Goal: Transaction & Acquisition: Download file/media

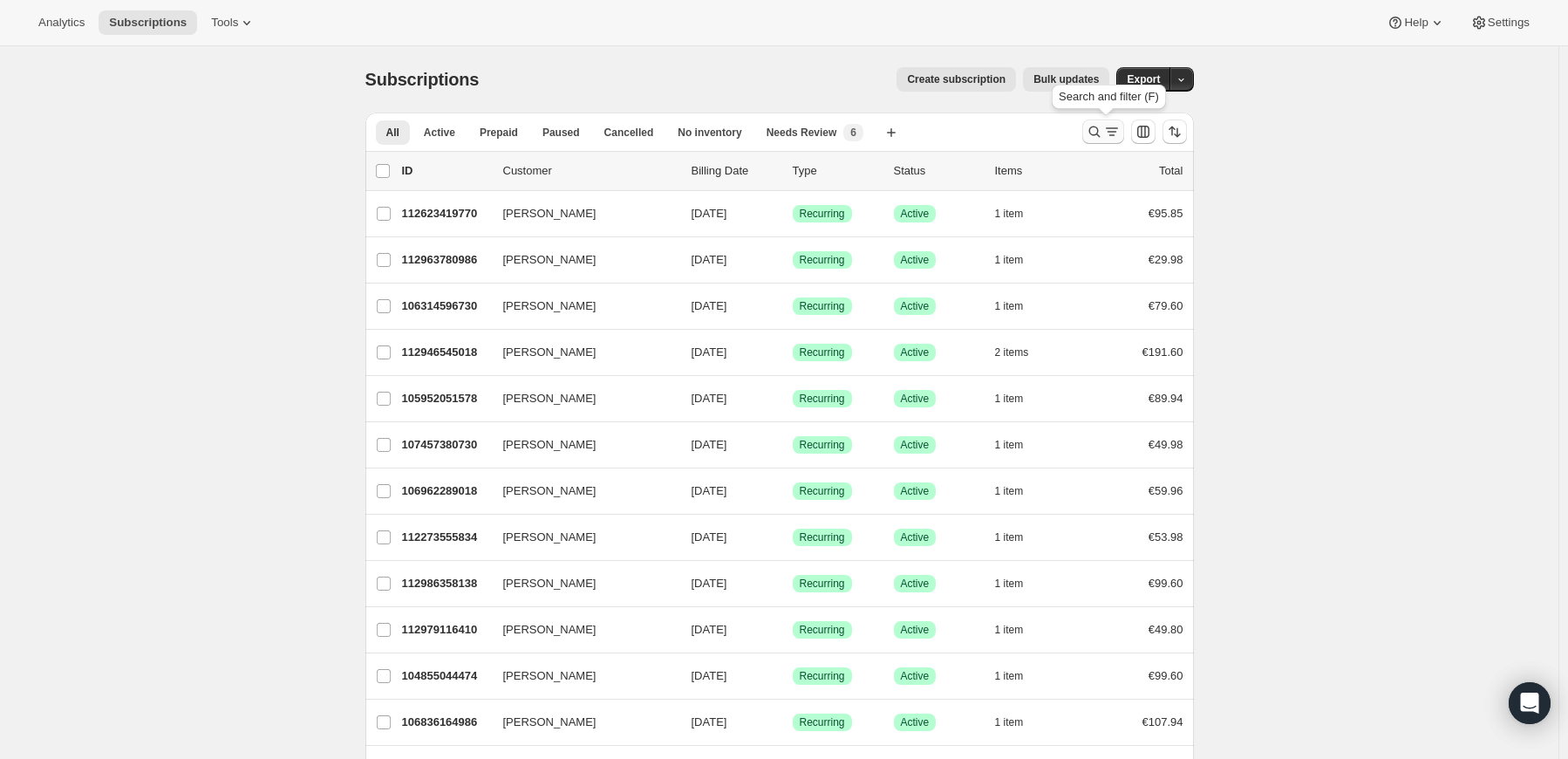
click at [1117, 128] on icon "Search and filter results" at bounding box center [1111, 131] width 17 height 17
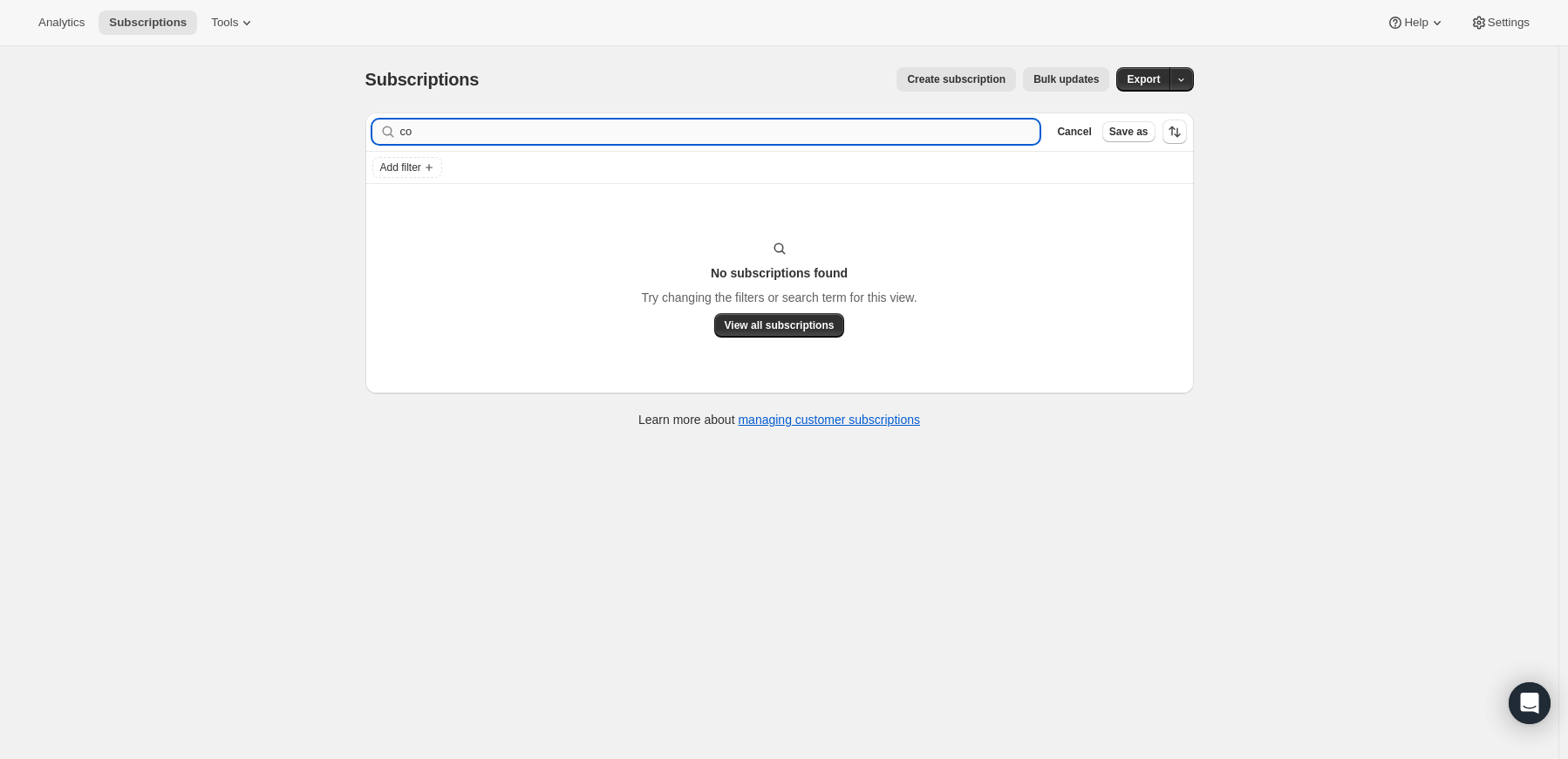
type input "c"
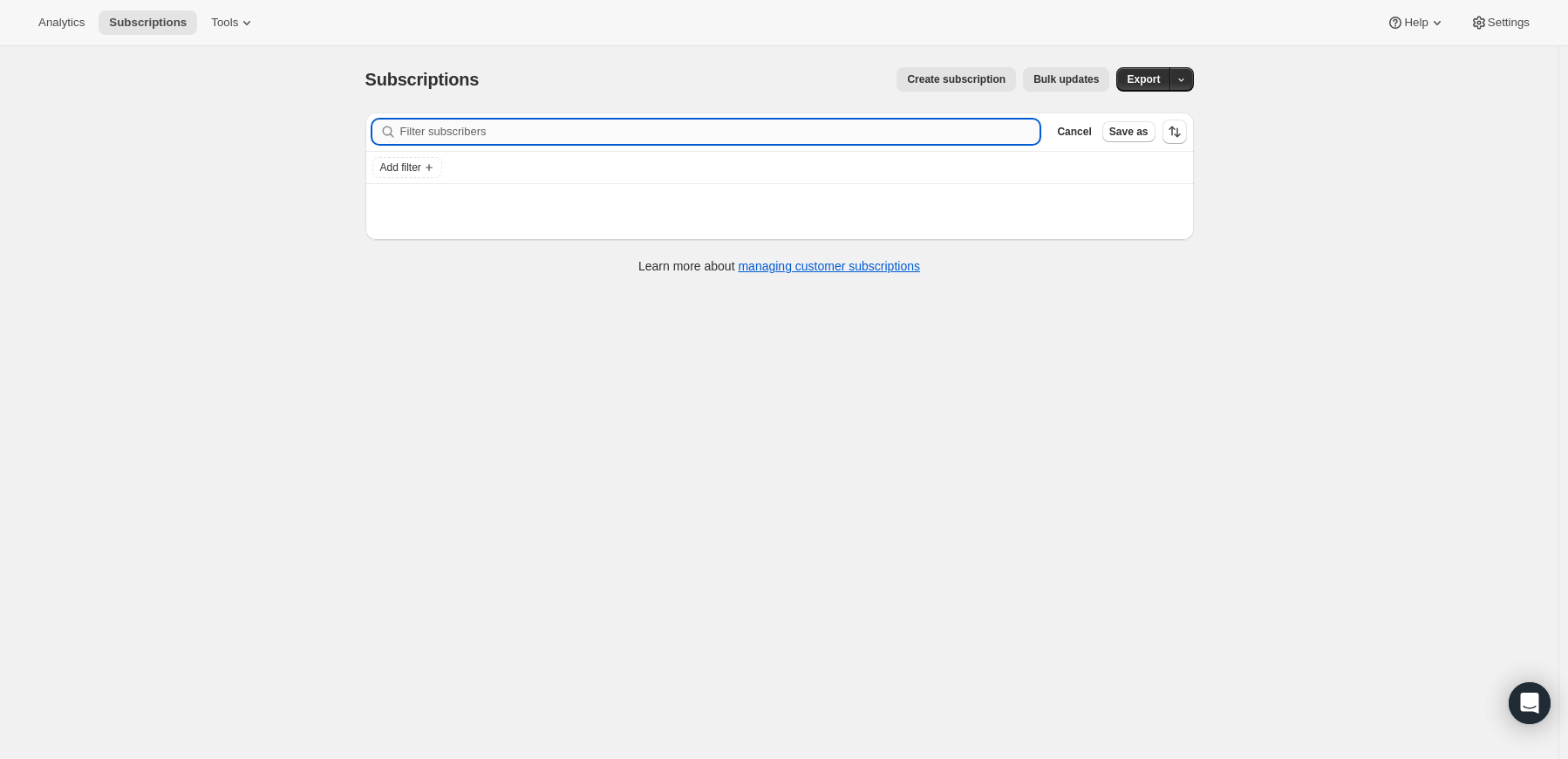
type input "p"
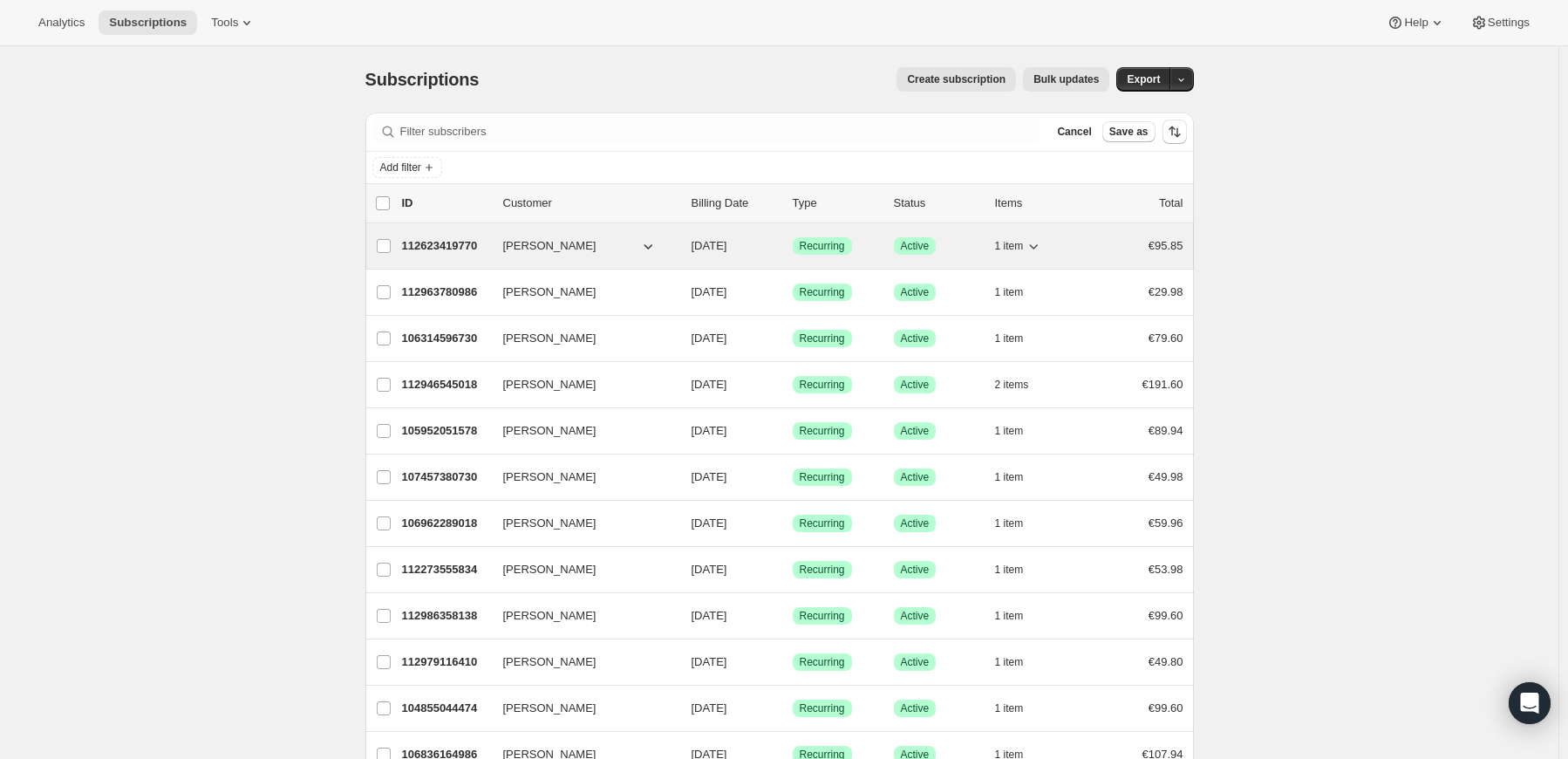
click at [1042, 239] on icon "button" at bounding box center [1033, 245] width 17 height 17
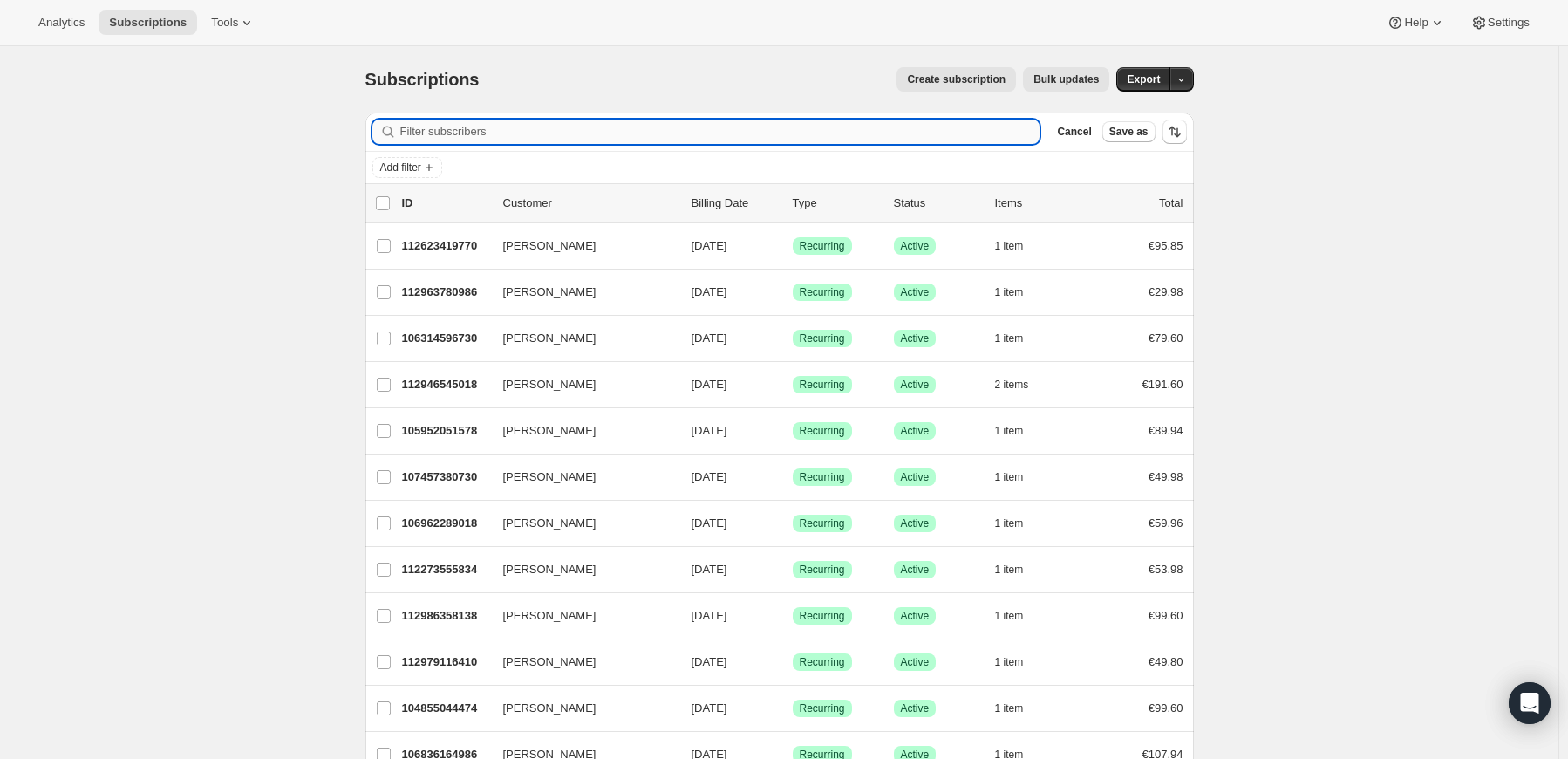
click at [702, 140] on input "Filter subscribers" at bounding box center [721, 131] width 640 height 24
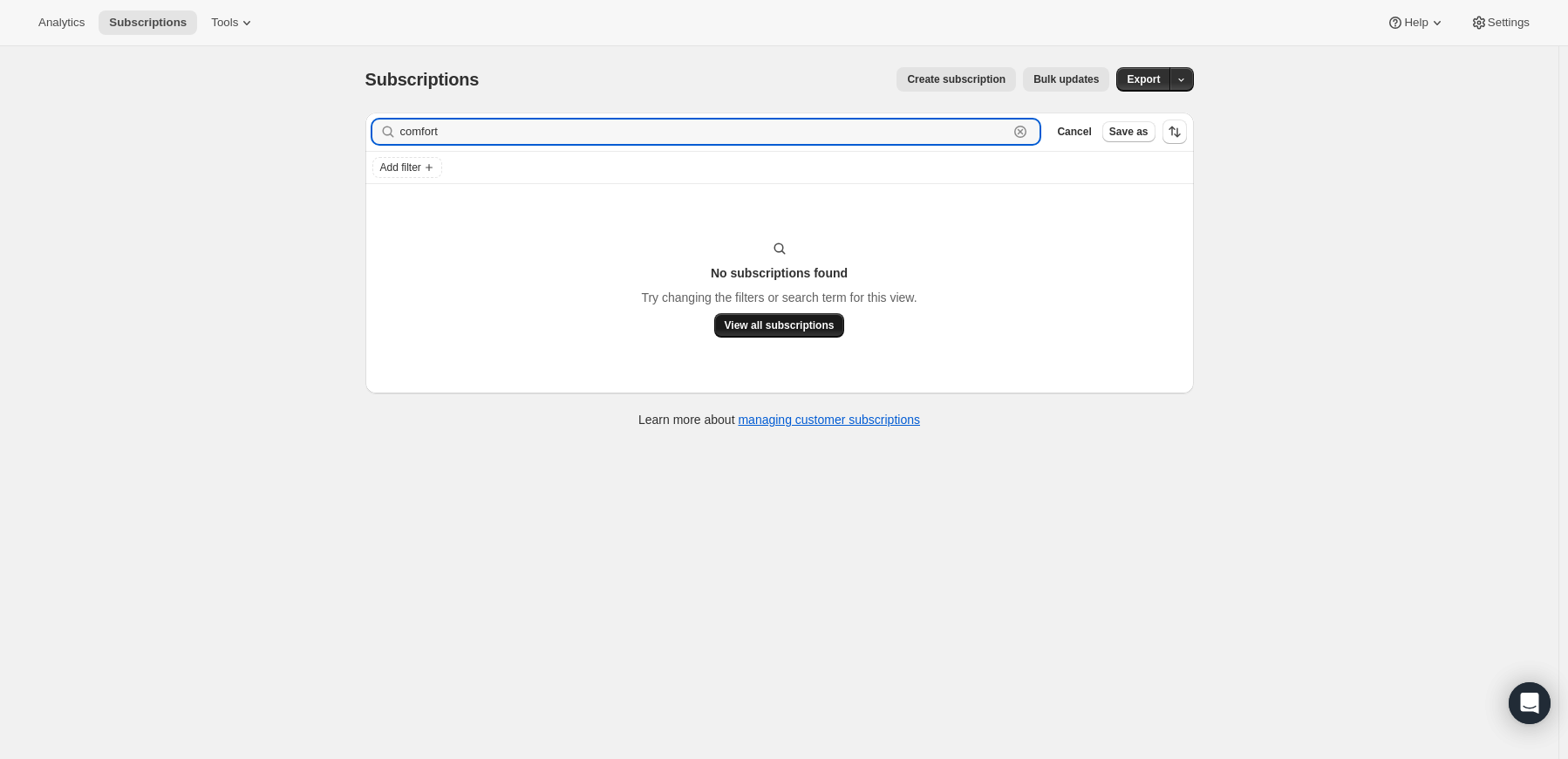
type input "comfort"
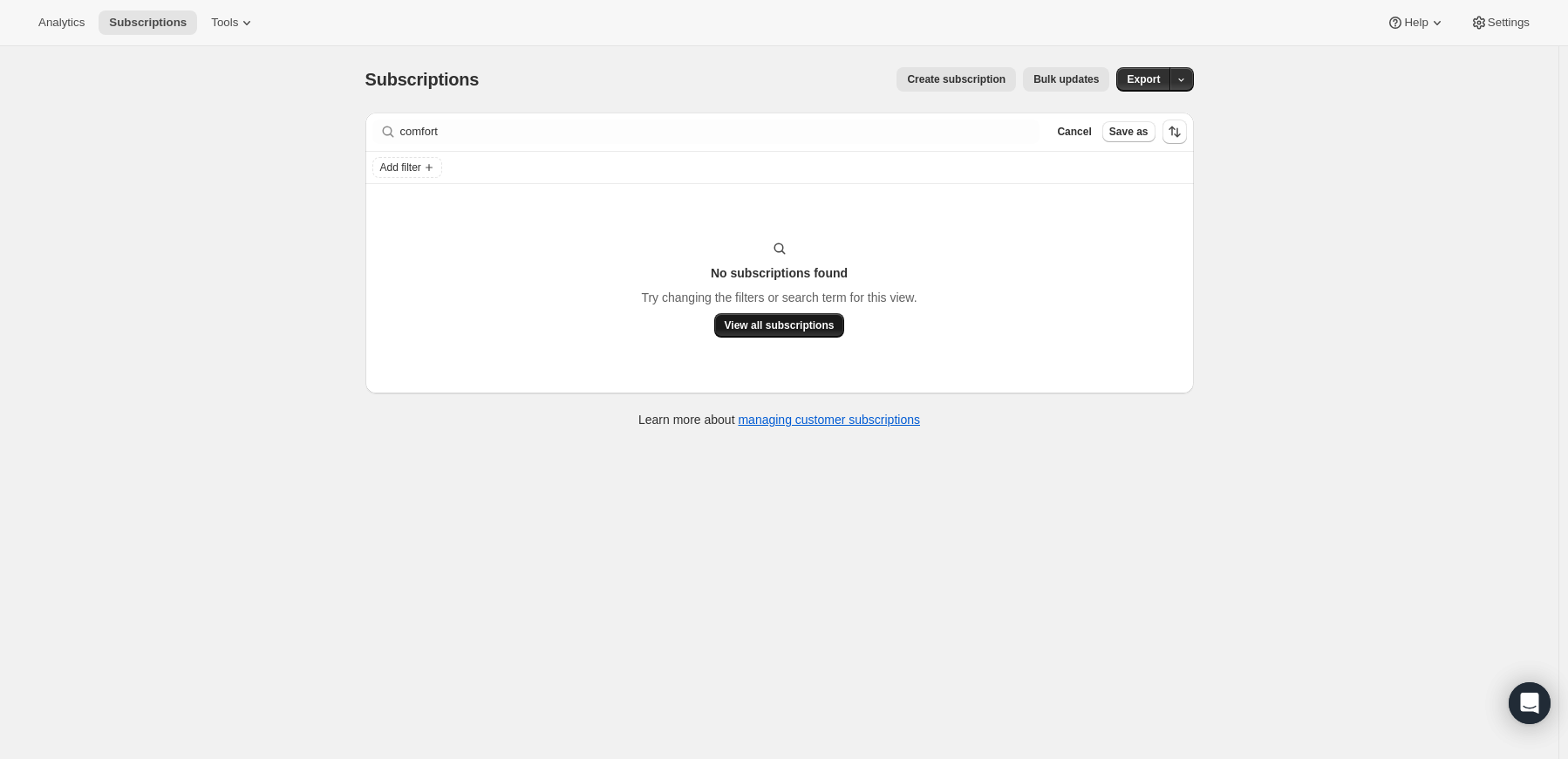
click at [762, 321] on span "View all subscriptions" at bounding box center [780, 325] width 110 height 14
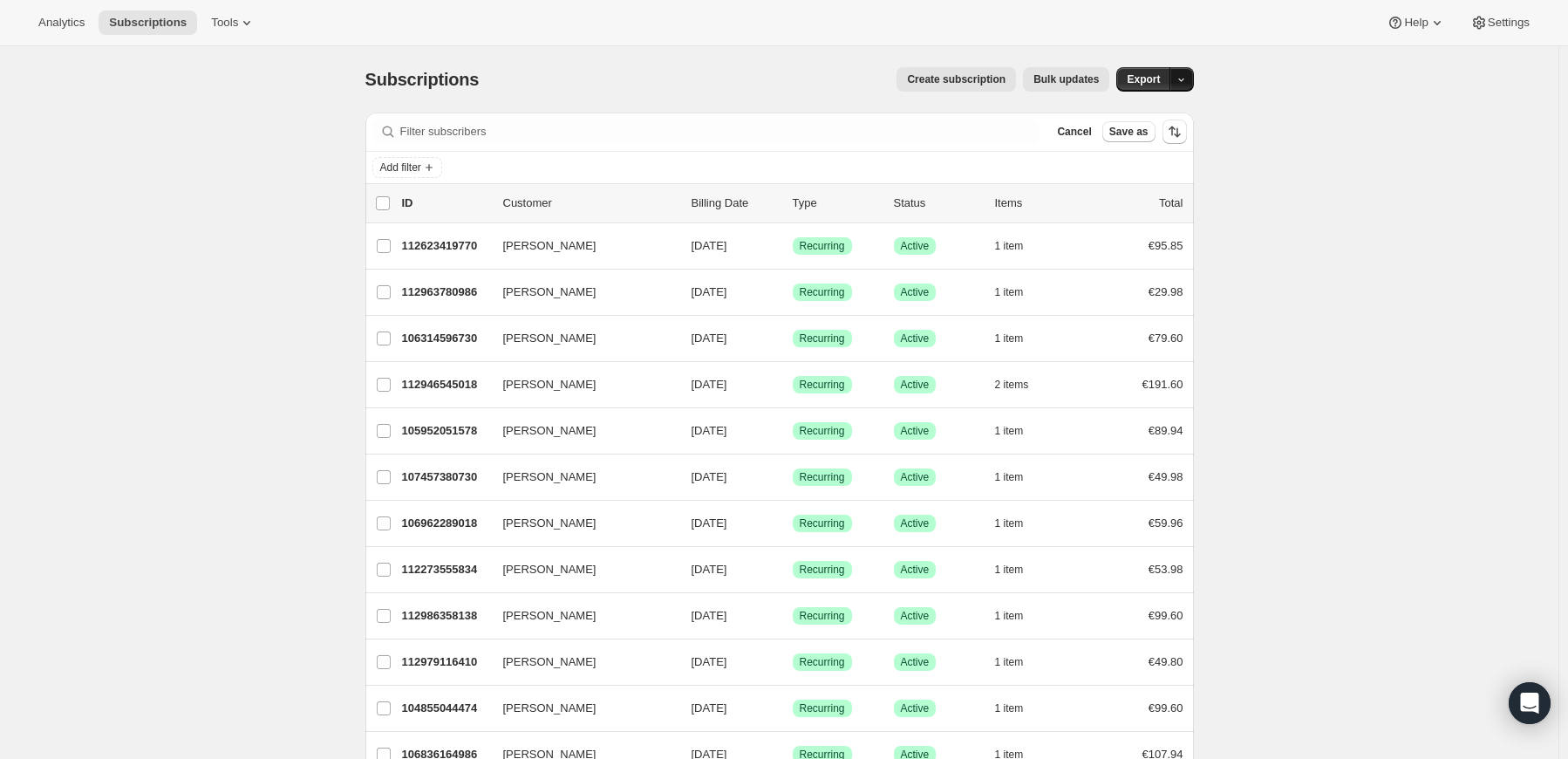
click at [1185, 73] on span "button" at bounding box center [1182, 79] width 12 height 13
click at [1137, 108] on span "Subscription data" at bounding box center [1092, 114] width 87 height 14
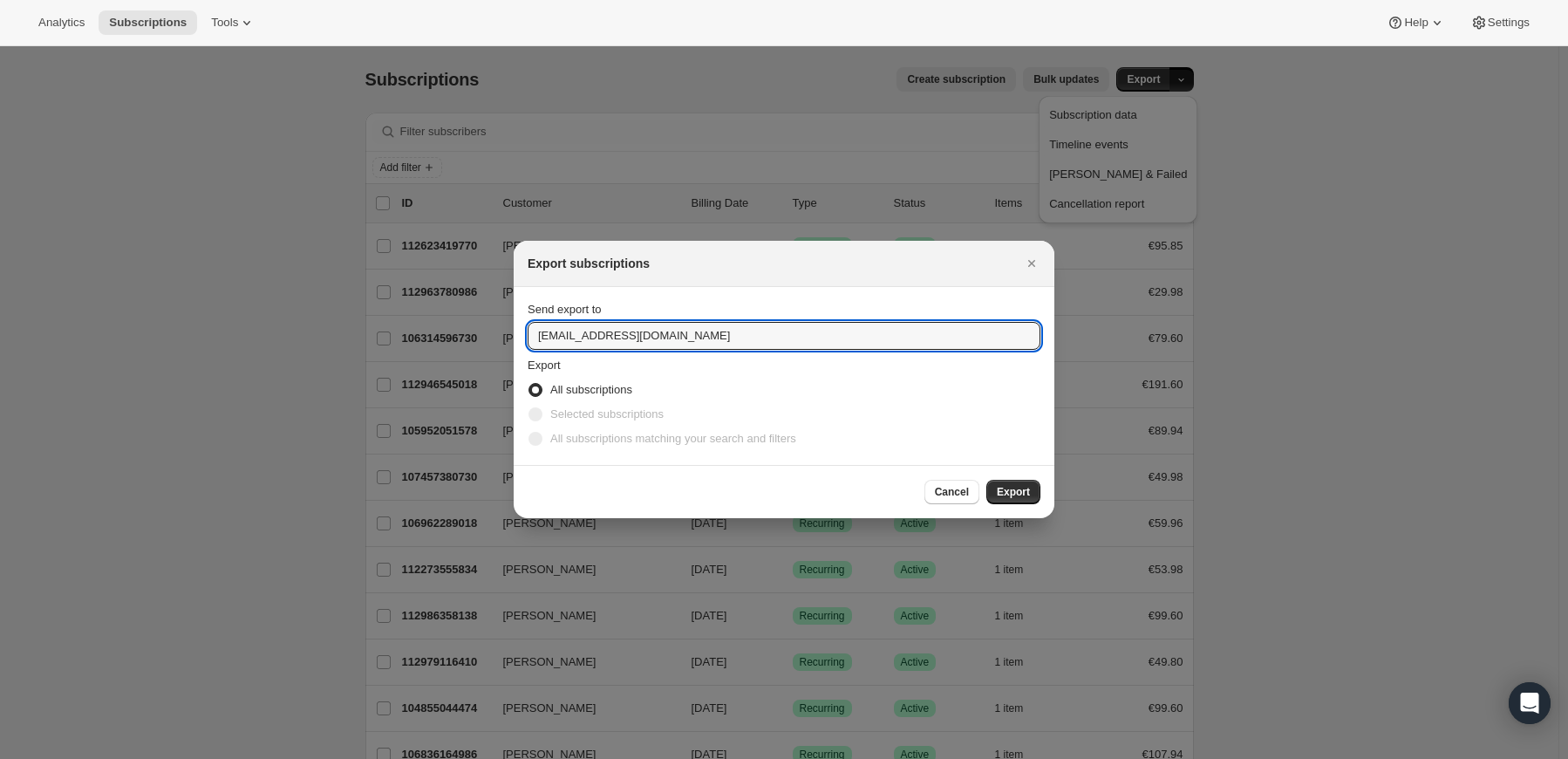
drag, startPoint x: 585, startPoint y: 330, endPoint x: 488, endPoint y: 339, distance: 97.4
type input "[PERSON_NAME][EMAIL_ADDRESS][PERSON_NAME][DOMAIN_NAME]"
click at [1026, 495] on span "Export" at bounding box center [1013, 492] width 33 height 14
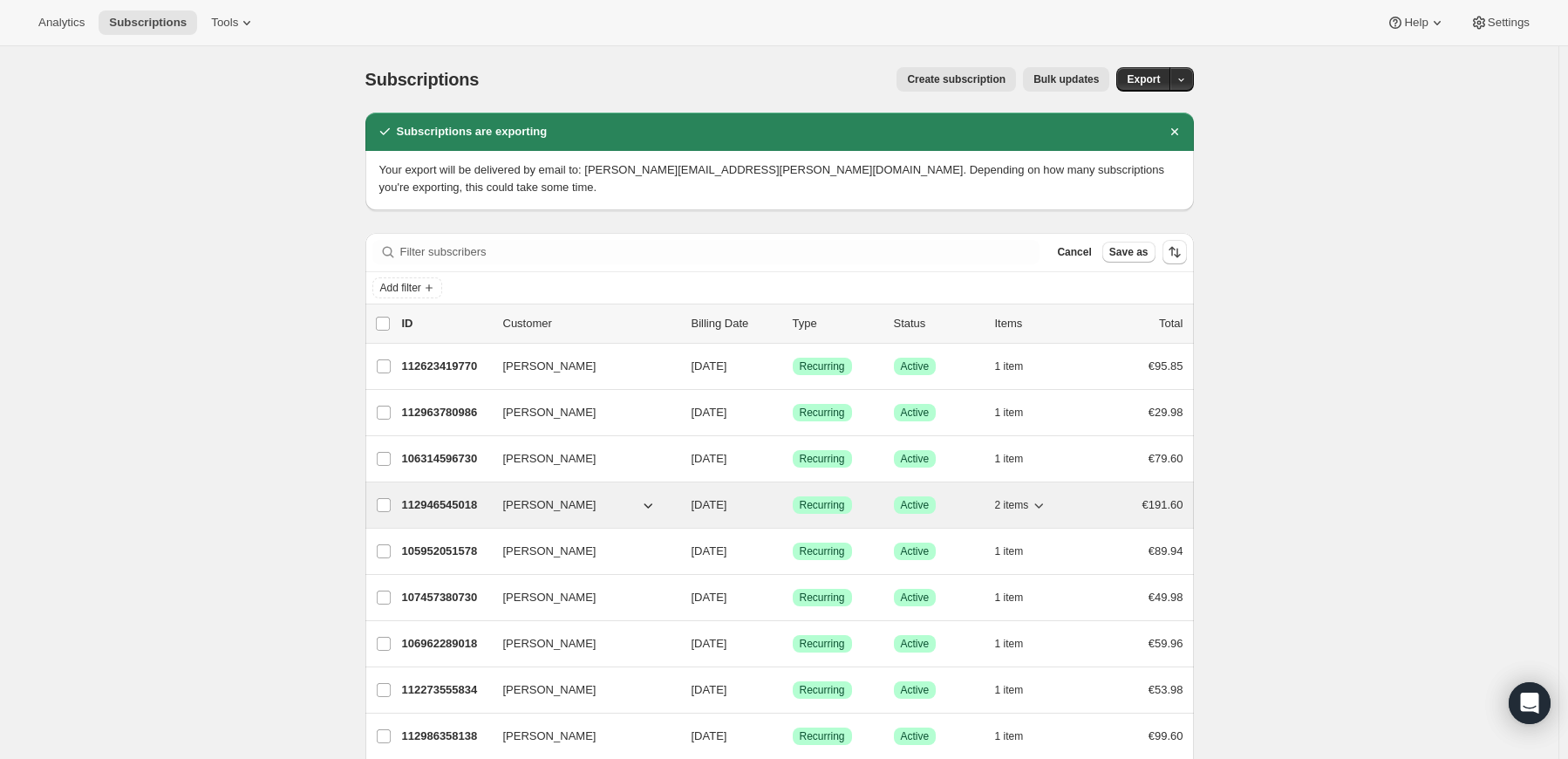
click at [1040, 504] on icon "button" at bounding box center [1038, 504] width 17 height 17
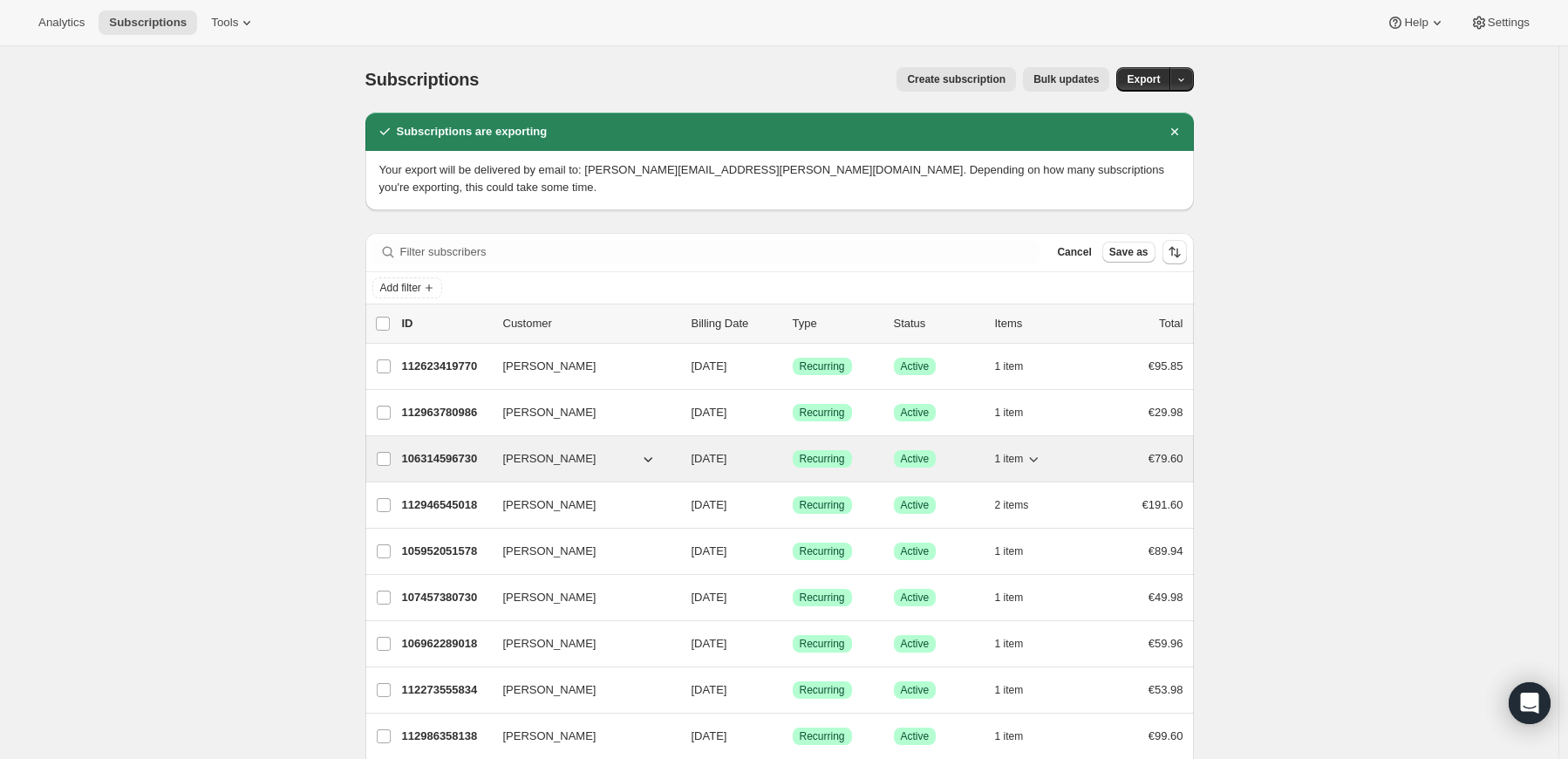
click at [1038, 456] on icon "button" at bounding box center [1033, 458] width 17 height 17
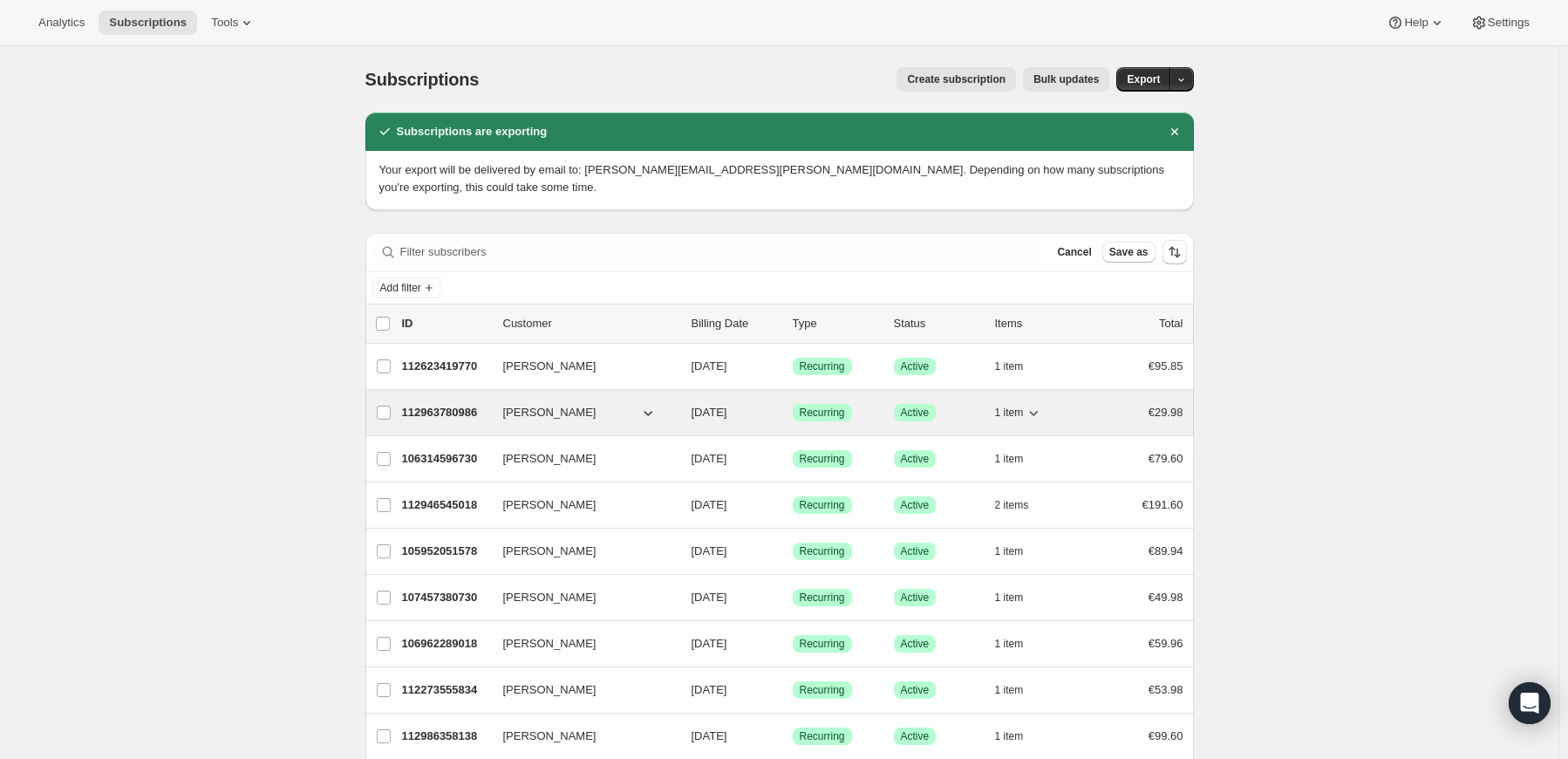
click at [1033, 420] on button "1 item" at bounding box center [1019, 412] width 48 height 24
click at [1041, 407] on icon "button" at bounding box center [1033, 411] width 17 height 17
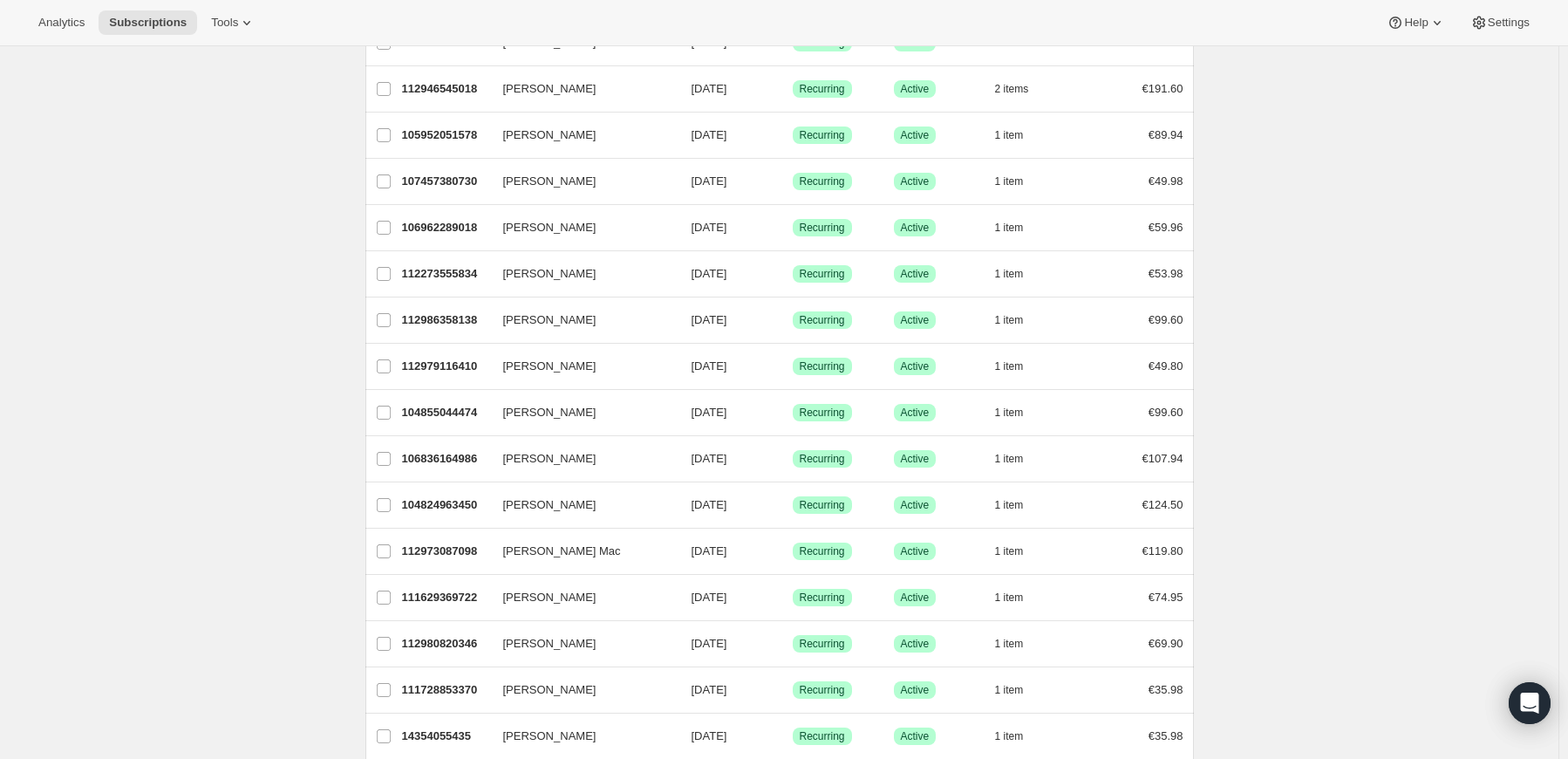
scroll to position [436, 0]
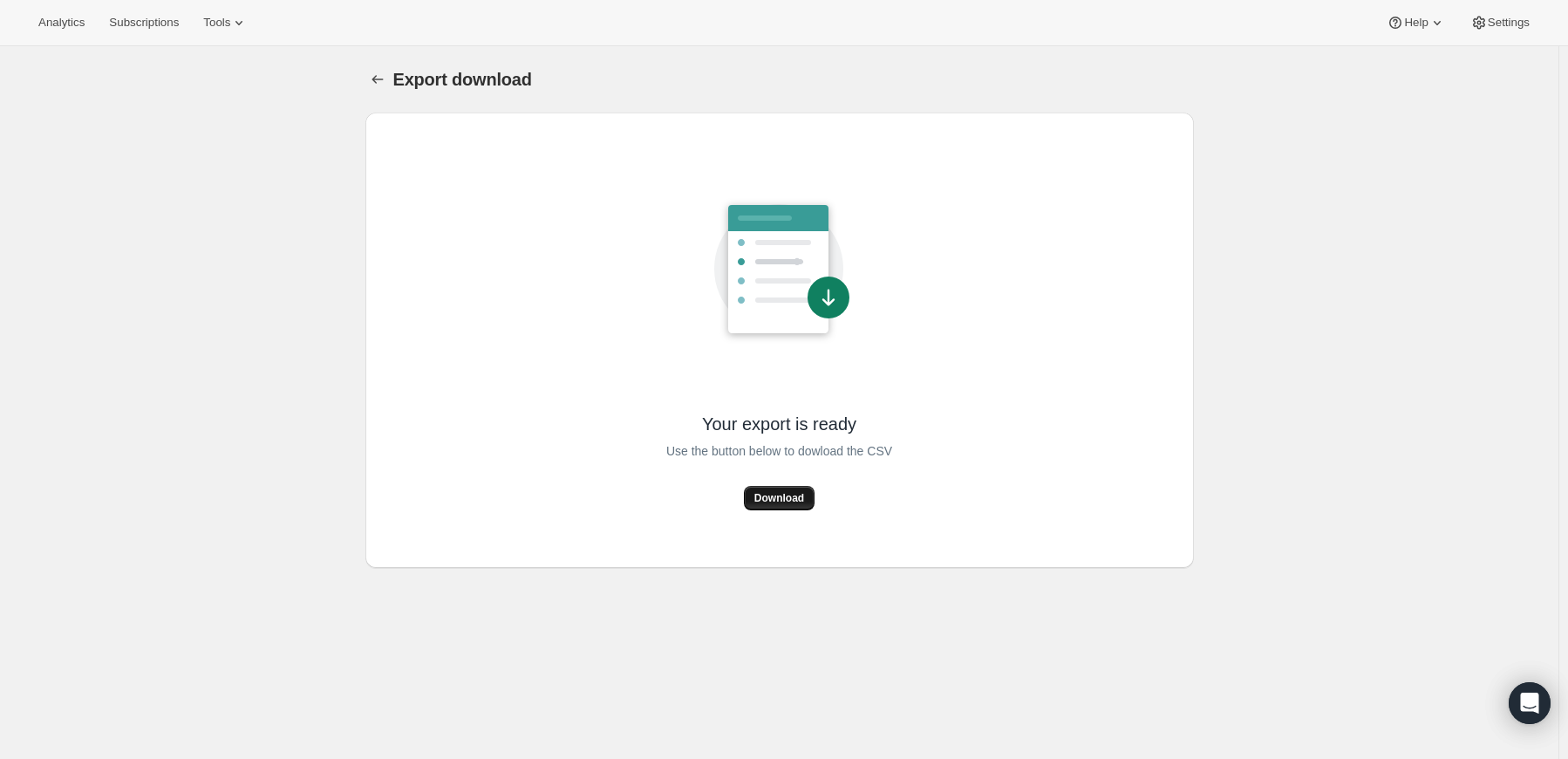
click at [784, 495] on span "Download" at bounding box center [779, 497] width 50 height 14
click at [7, 130] on div "Export download. This page is ready Export download Your export is ready Use th…" at bounding box center [779, 425] width 1559 height 759
